Goal: Communication & Community: Answer question/provide support

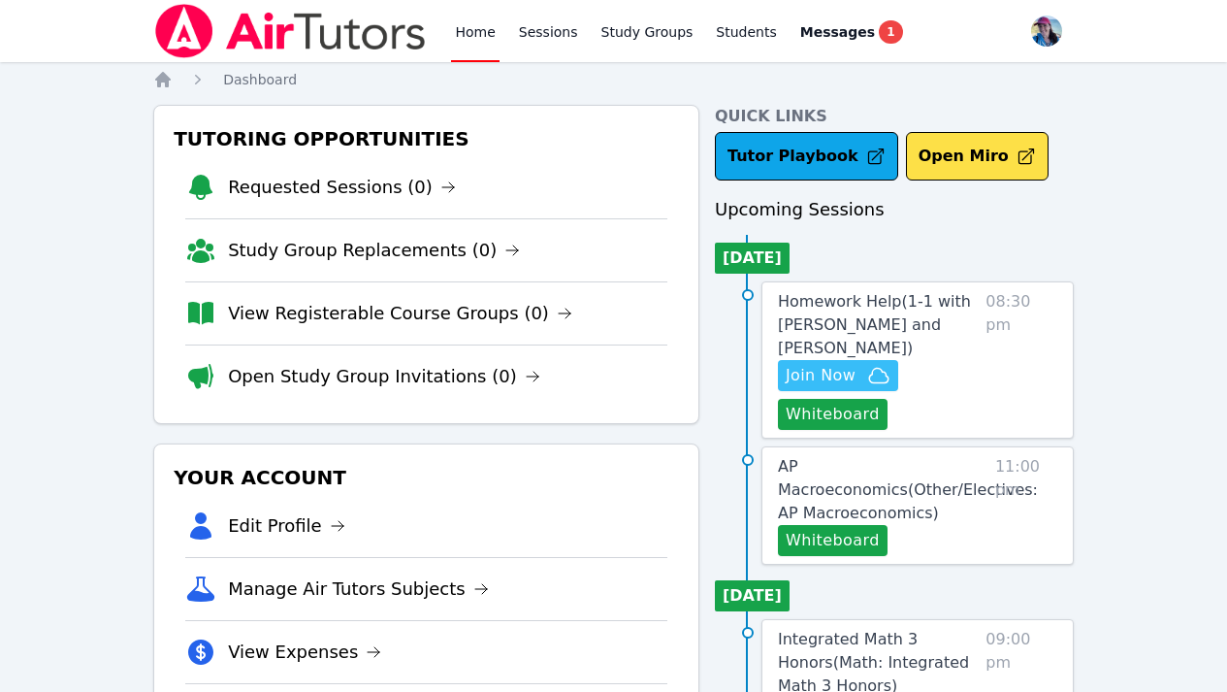
click at [854, 371] on span "Join Now" at bounding box center [821, 375] width 70 height 23
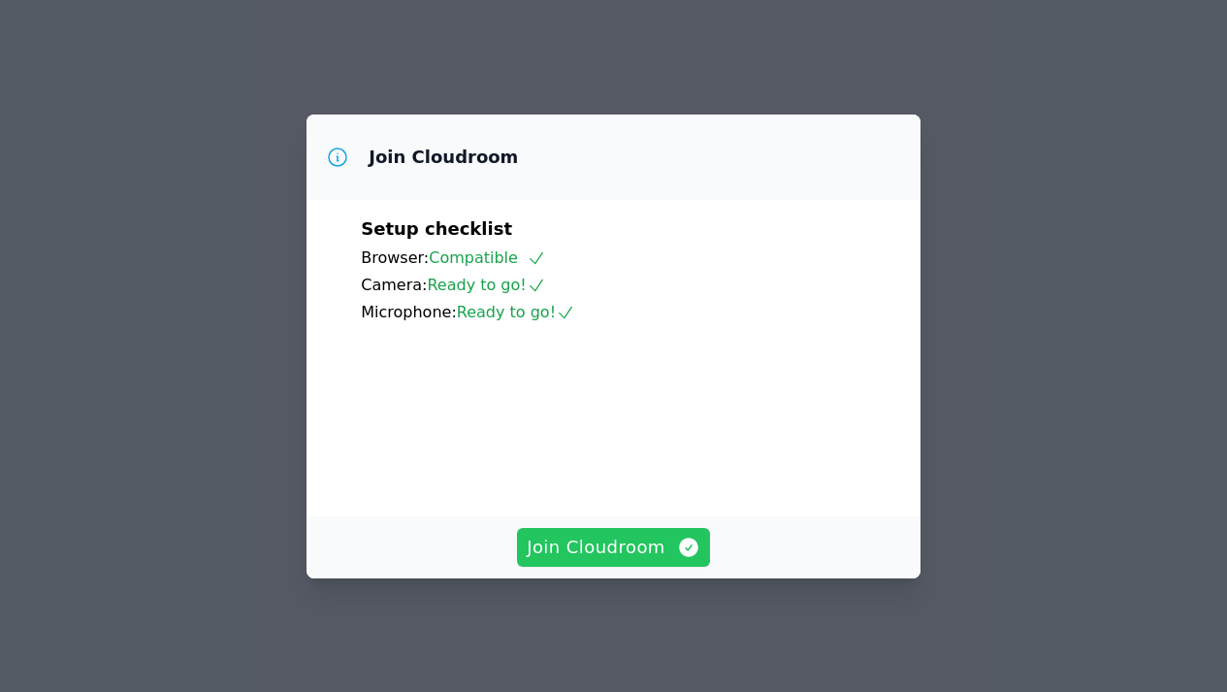
click at [630, 561] on span "Join Cloudroom" at bounding box center [614, 547] width 174 height 27
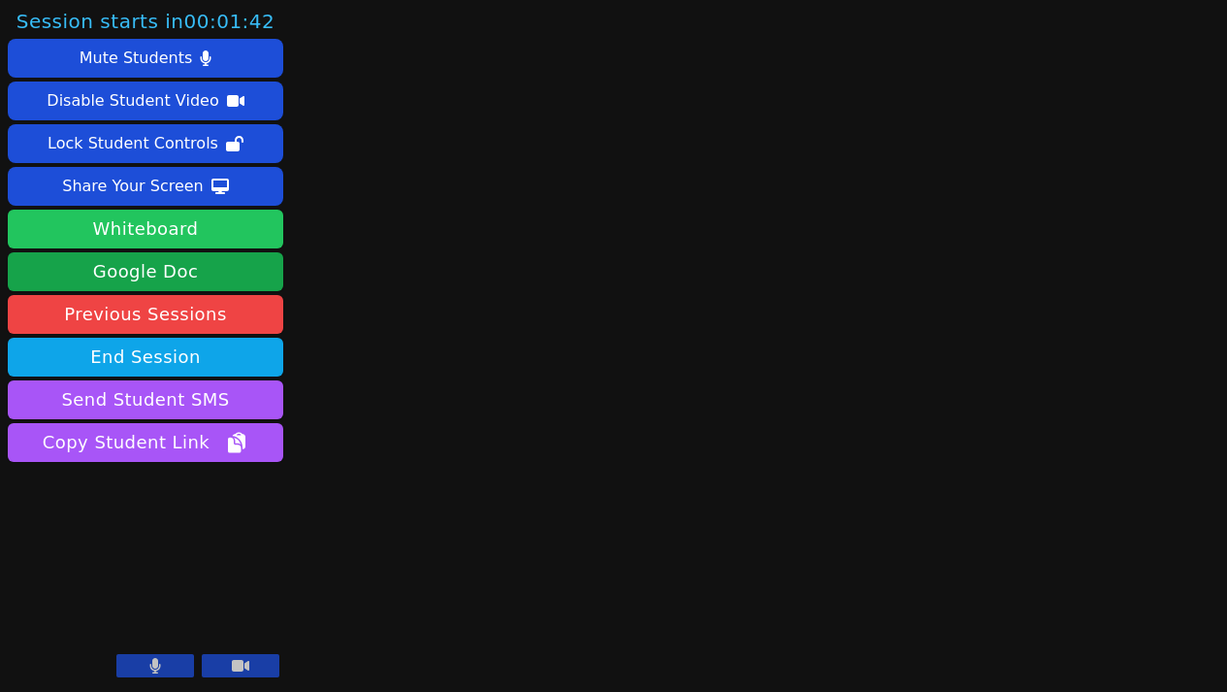
click at [167, 227] on button "Whiteboard" at bounding box center [145, 229] width 275 height 39
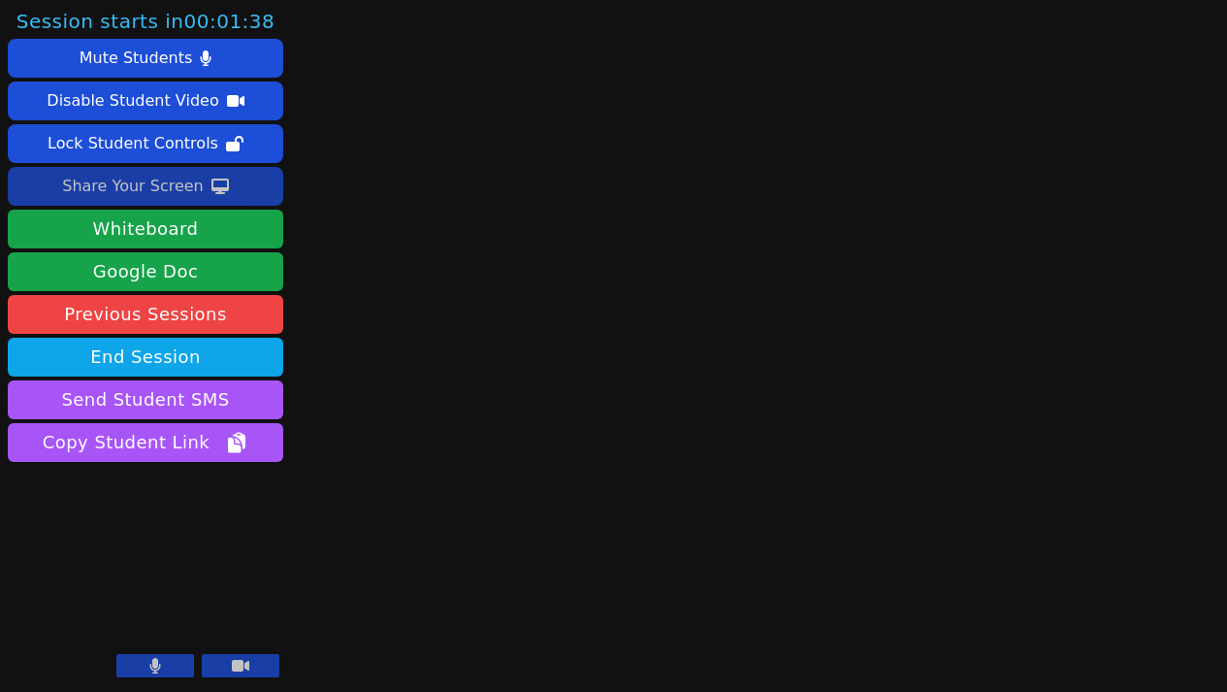
click at [138, 189] on div "Share Your Screen" at bounding box center [133, 186] width 142 height 31
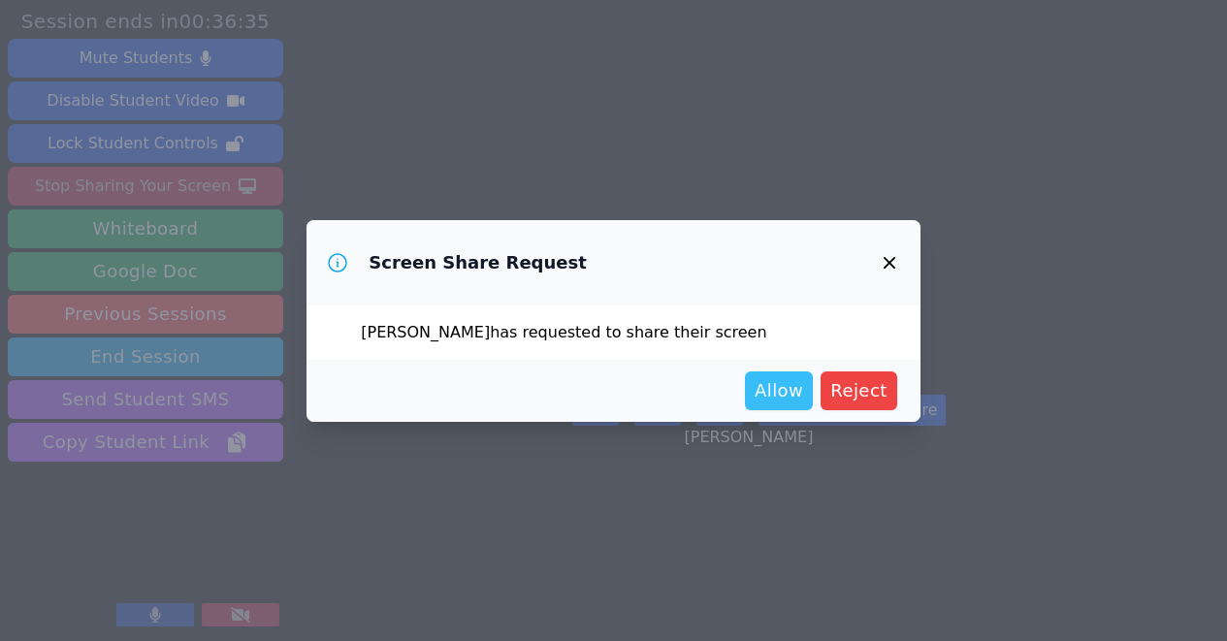
click at [772, 379] on span "Allow" at bounding box center [779, 390] width 49 height 27
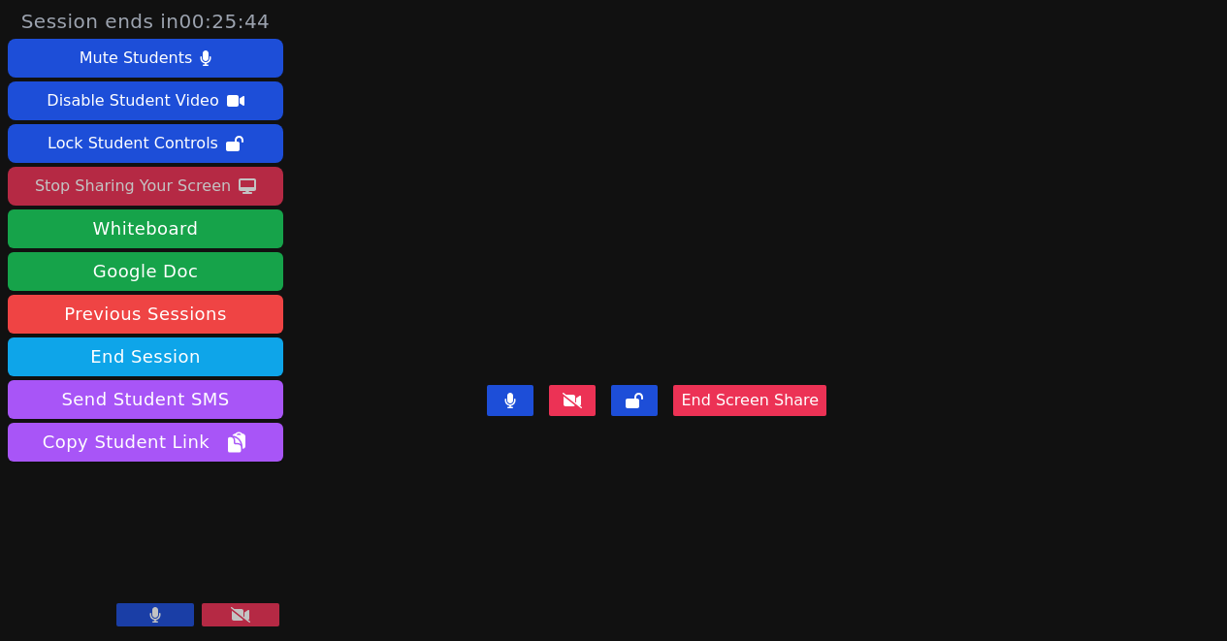
drag, startPoint x: 684, startPoint y: 48, endPoint x: 621, endPoint y: 68, distance: 66.3
click at [621, 186] on video at bounding box center [656, 281] width 291 height 191
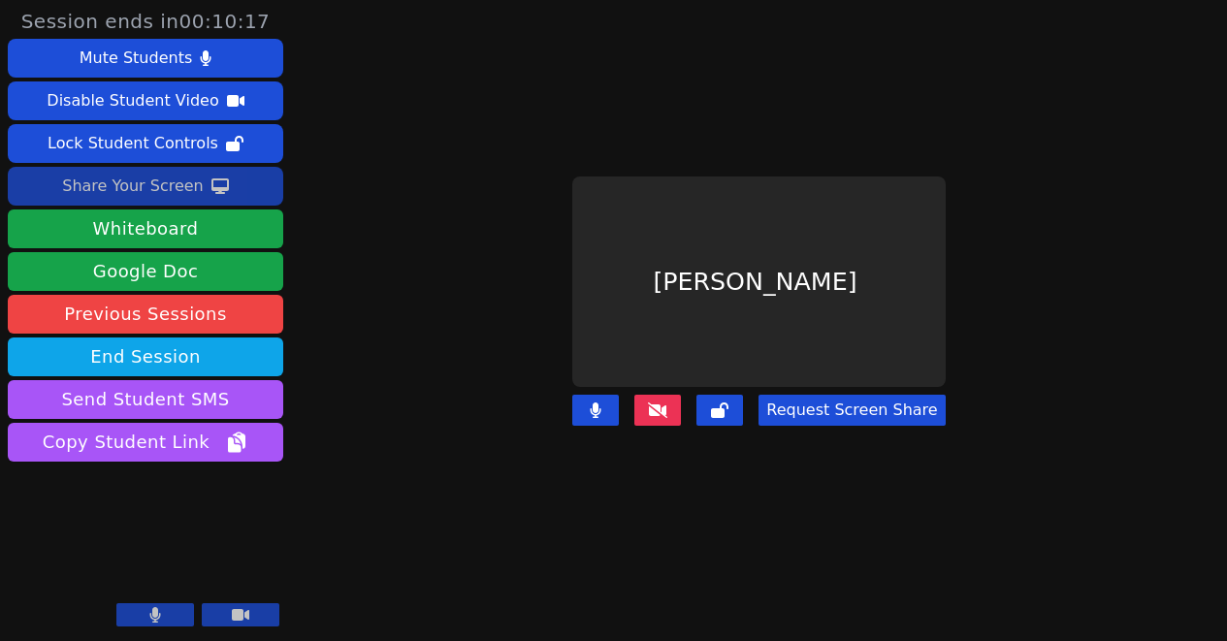
click at [797, 396] on button "Request Screen Share" at bounding box center [852, 410] width 186 height 31
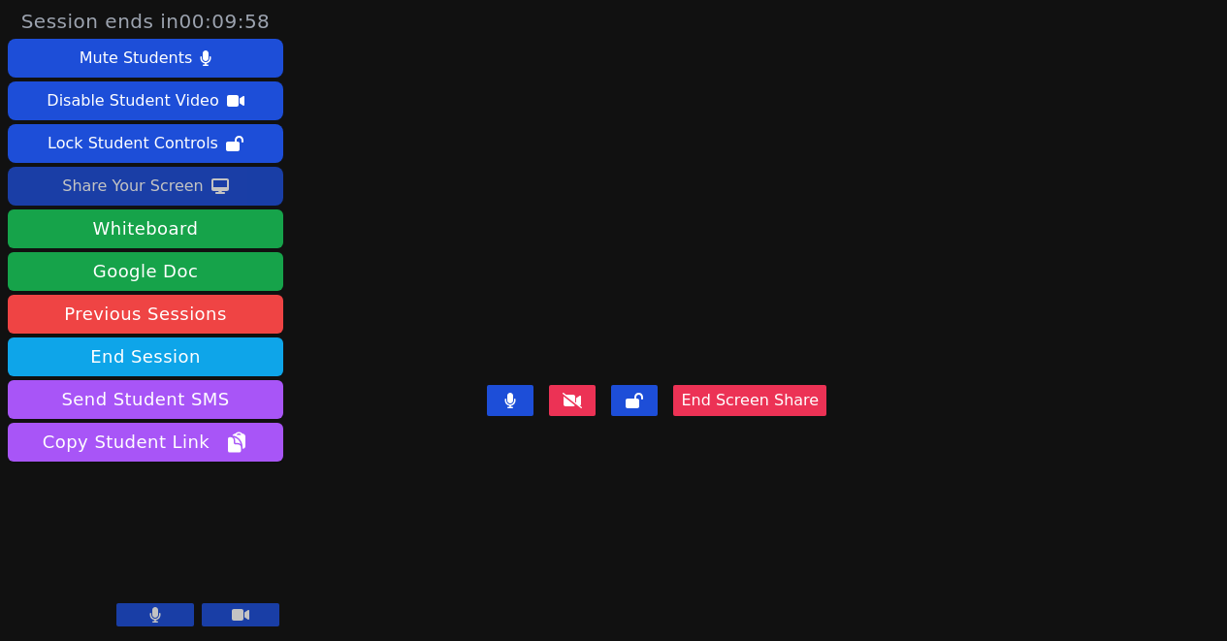
click at [148, 189] on div "Share Your Screen" at bounding box center [133, 186] width 142 height 31
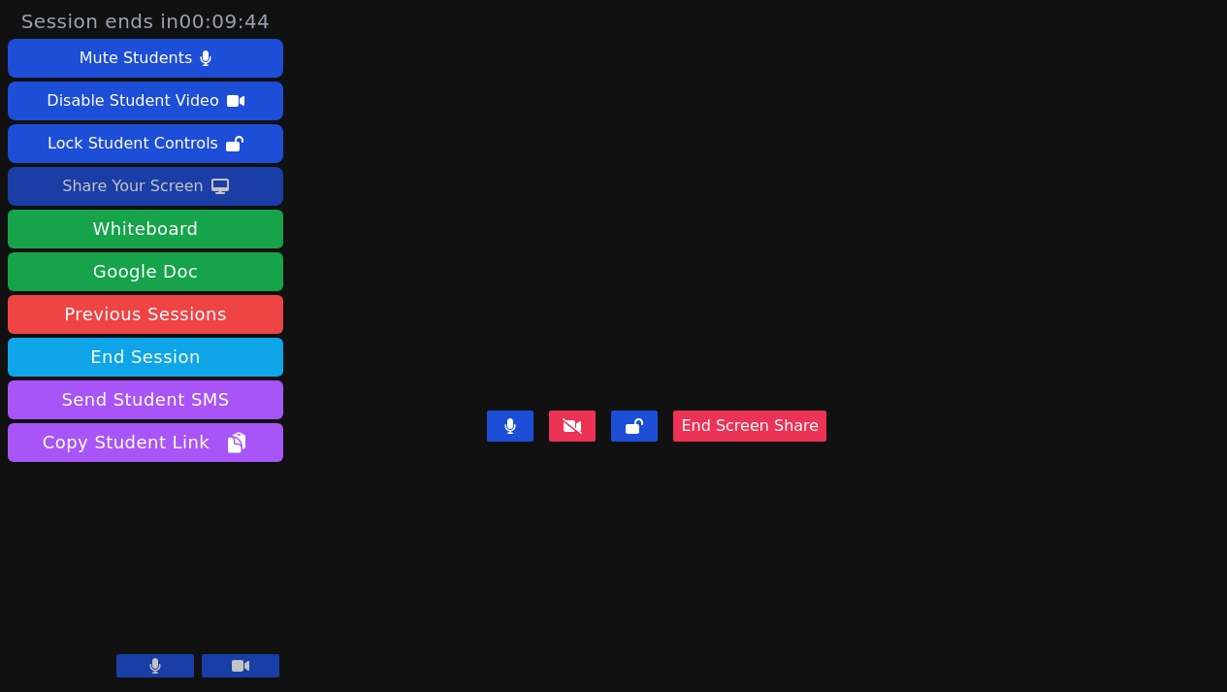
click at [189, 189] on div "Share Your Screen" at bounding box center [133, 186] width 142 height 31
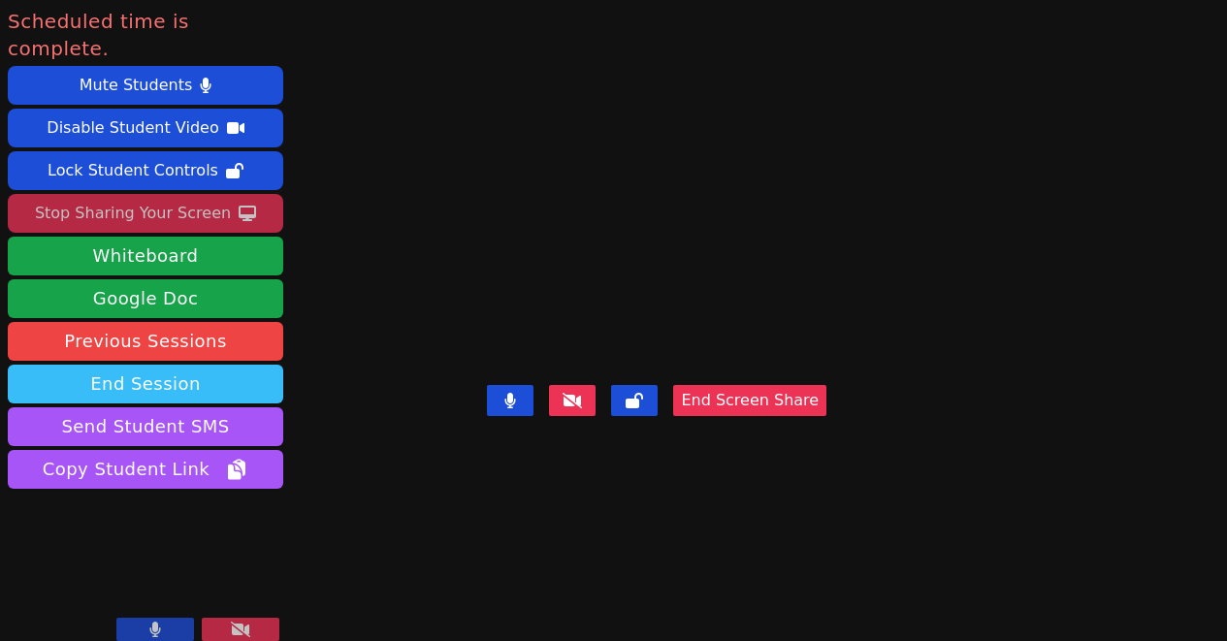
click at [163, 365] on button "End Session" at bounding box center [145, 384] width 275 height 39
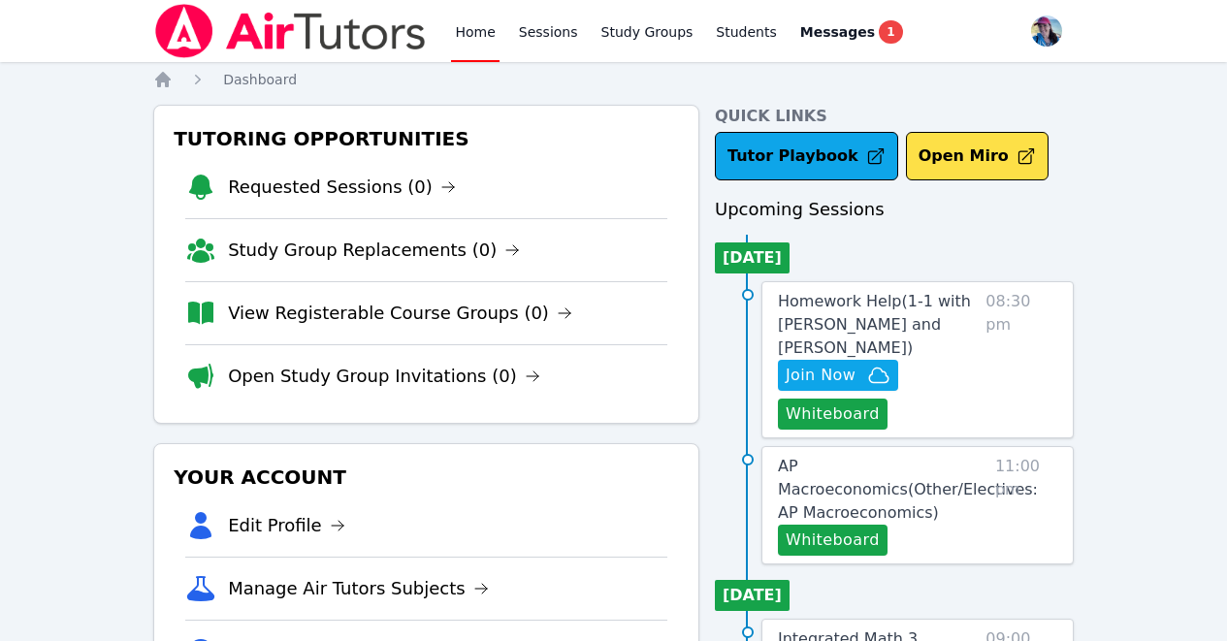
scroll to position [360, 0]
